Goal: Navigation & Orientation: Find specific page/section

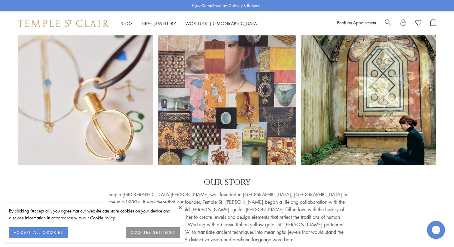
click at [179, 206] on button at bounding box center [180, 207] width 9 height 9
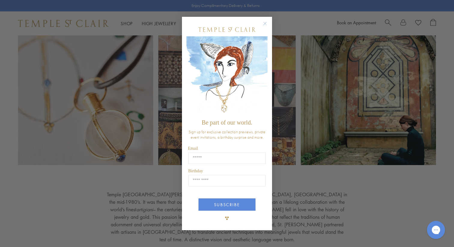
click at [266, 23] on circle "Close dialog" at bounding box center [265, 23] width 7 height 7
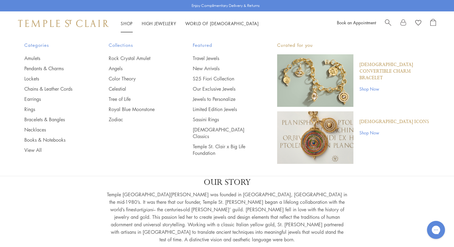
click at [78, 27] on img at bounding box center [63, 23] width 91 height 7
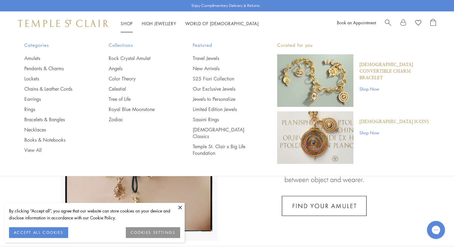
click at [120, 46] on span "Collections" at bounding box center [139, 45] width 60 height 8
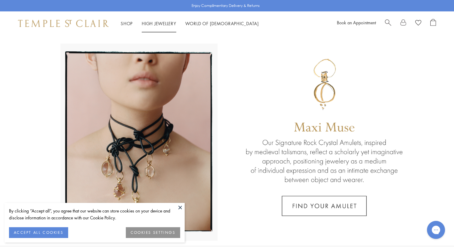
click at [144, 23] on link "High Jewellery High Jewellery" at bounding box center [159, 23] width 35 height 6
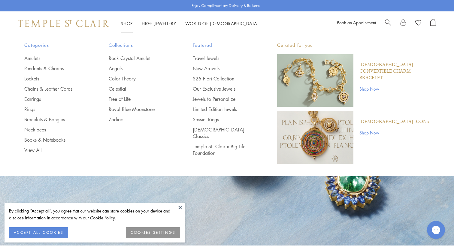
click at [122, 72] on ul "Rock Crystal Amulet Angels Color Theory Celestial Tree of Life Royal Blue Moons…" at bounding box center [139, 89] width 60 height 68
click at [120, 69] on link "Angels" at bounding box center [139, 68] width 60 height 7
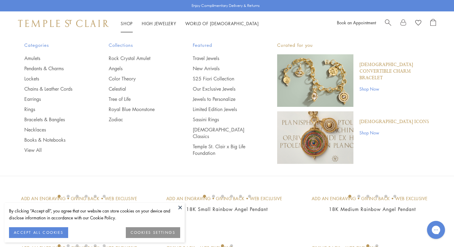
click at [374, 121] on p "[DEMOGRAPHIC_DATA] Icons" at bounding box center [395, 122] width 70 height 7
